Goal: Navigation & Orientation: Find specific page/section

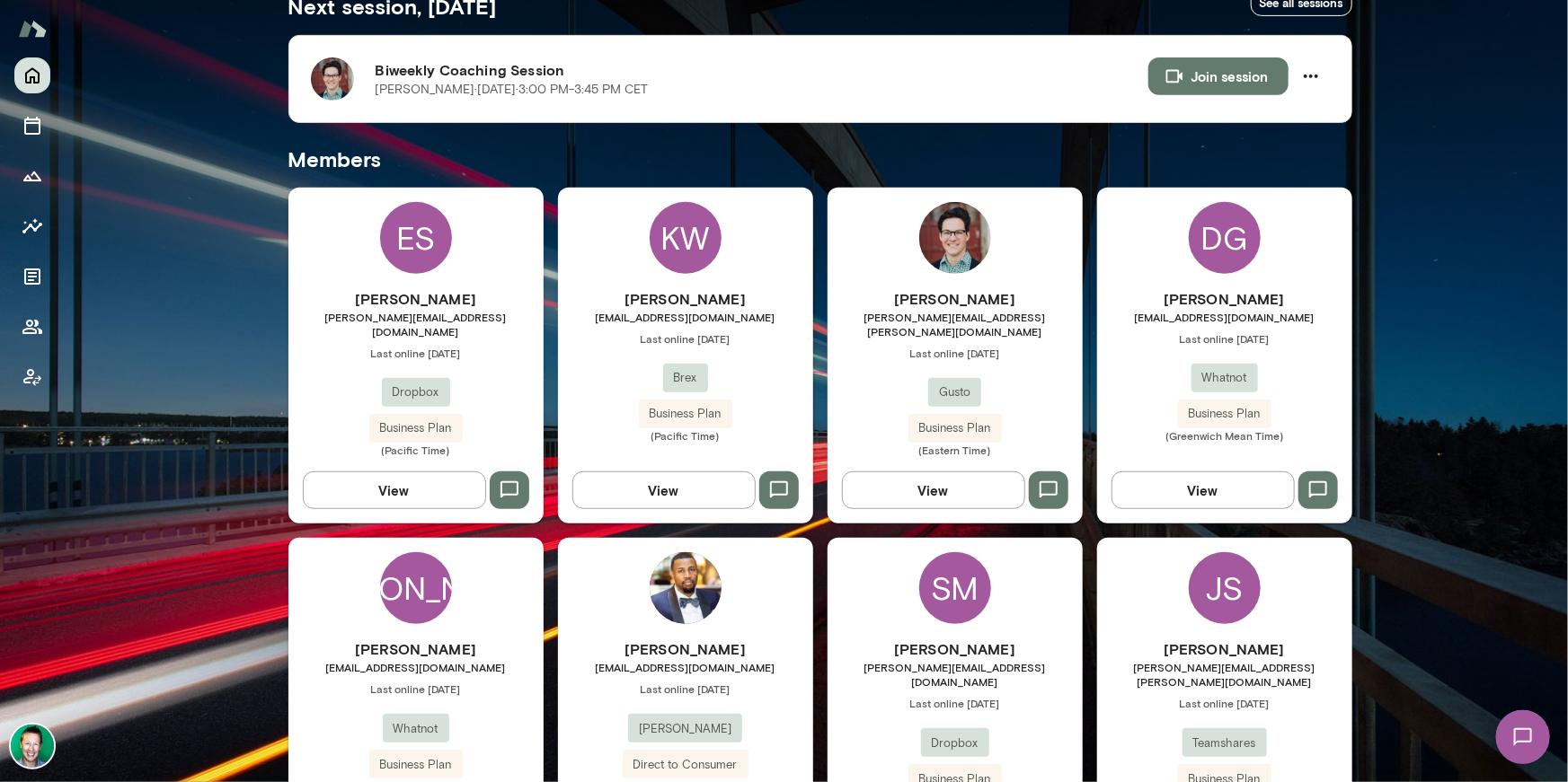
scroll to position [363, 0]
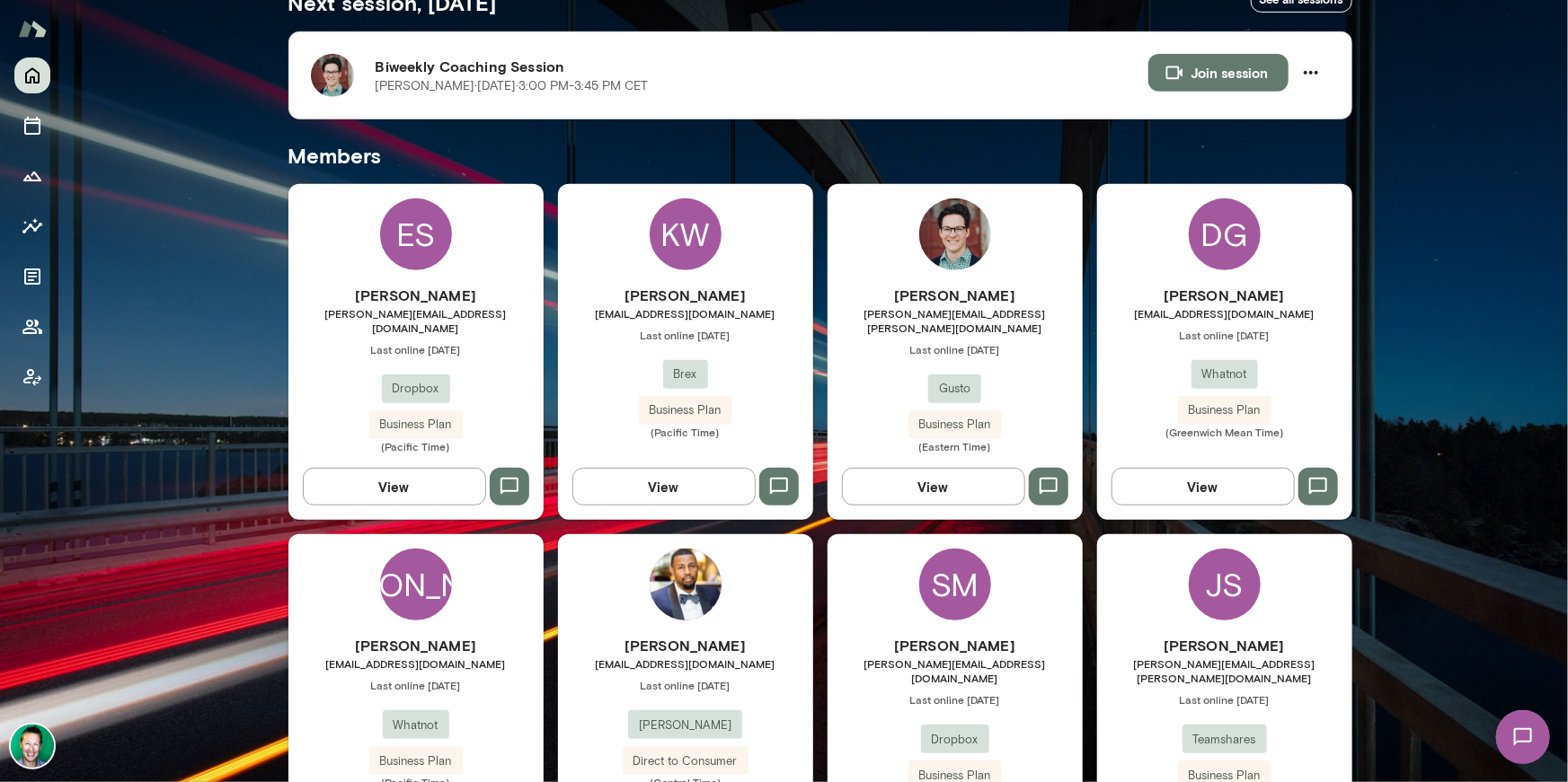
click at [39, 747] on img at bounding box center [31, 746] width 43 height 43
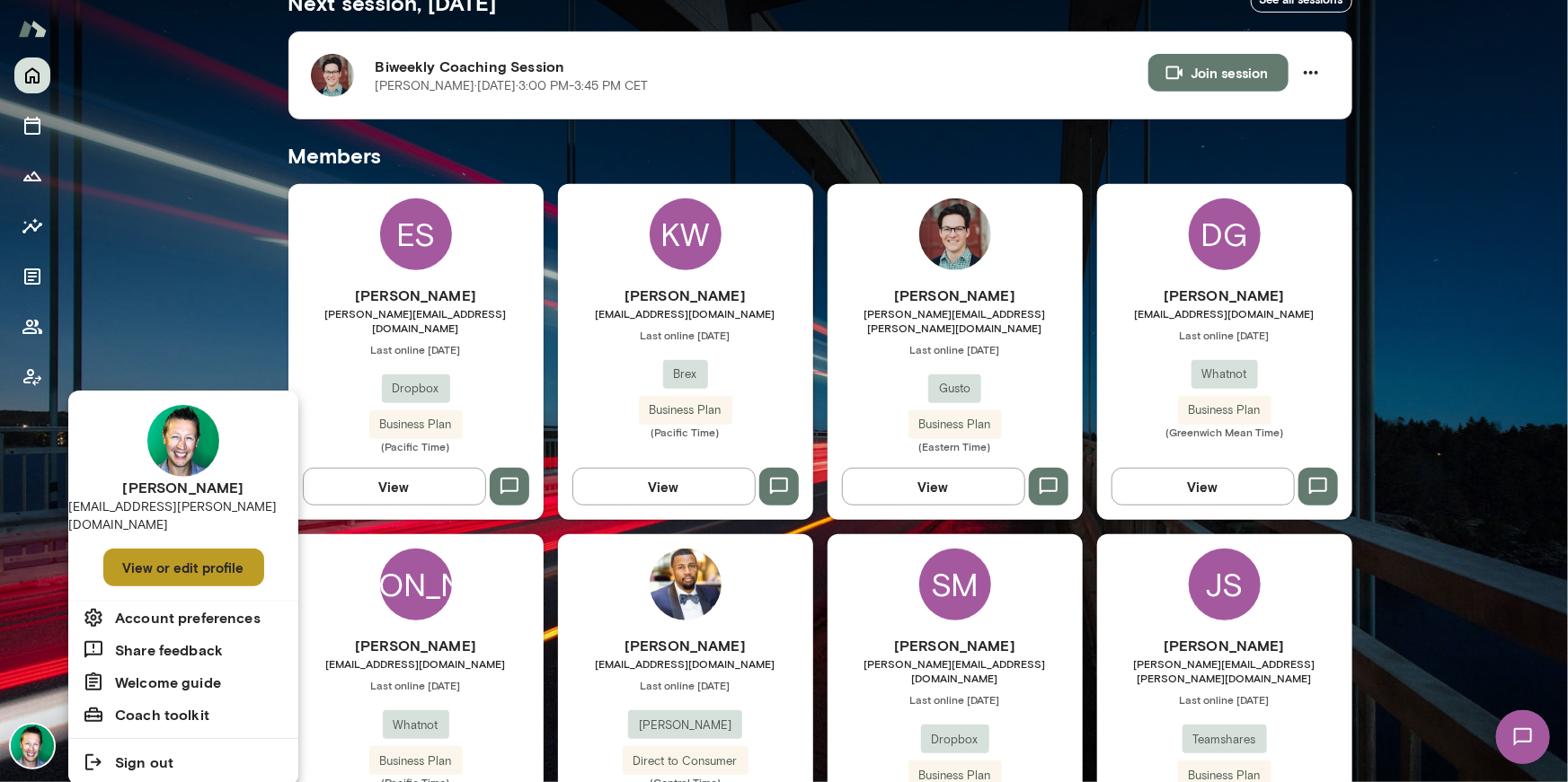
click at [133, 549] on button "View or edit profile" at bounding box center [183, 568] width 161 height 38
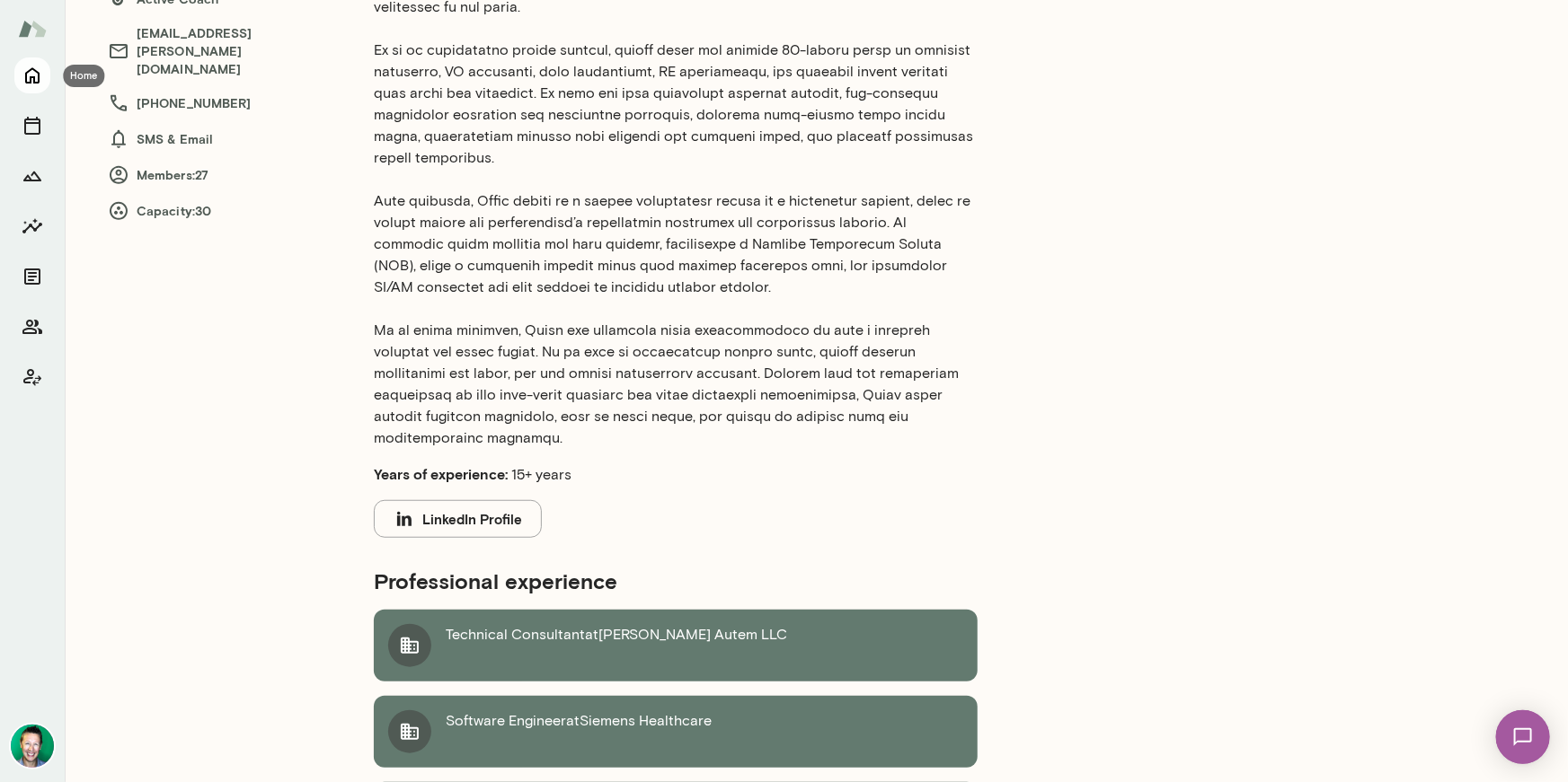
click at [29, 74] on icon "Home" at bounding box center [32, 75] width 22 height 22
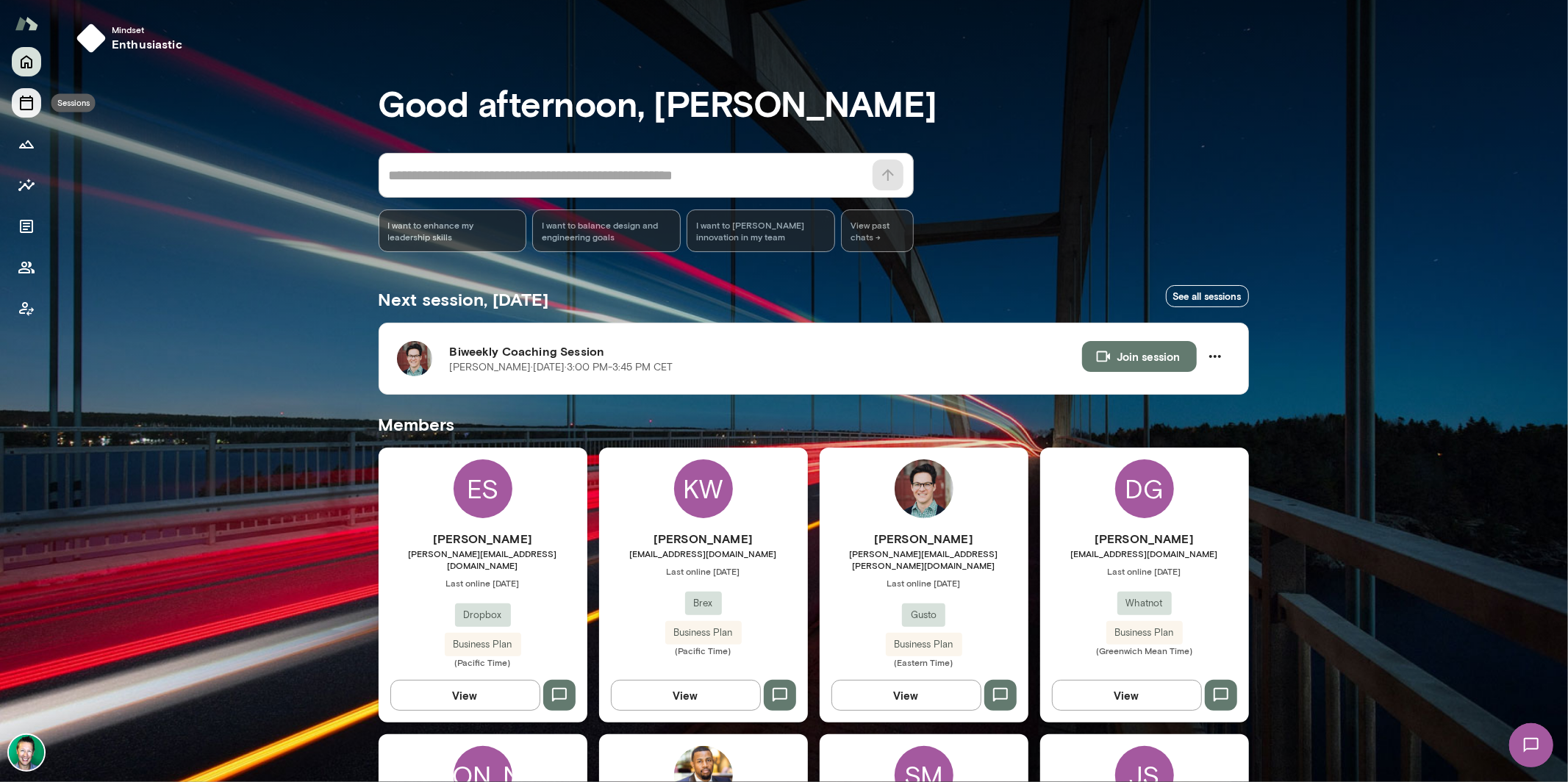
click at [23, 112] on button "Sessions" at bounding box center [26, 103] width 30 height 30
